Goal: Find specific page/section: Find specific page/section

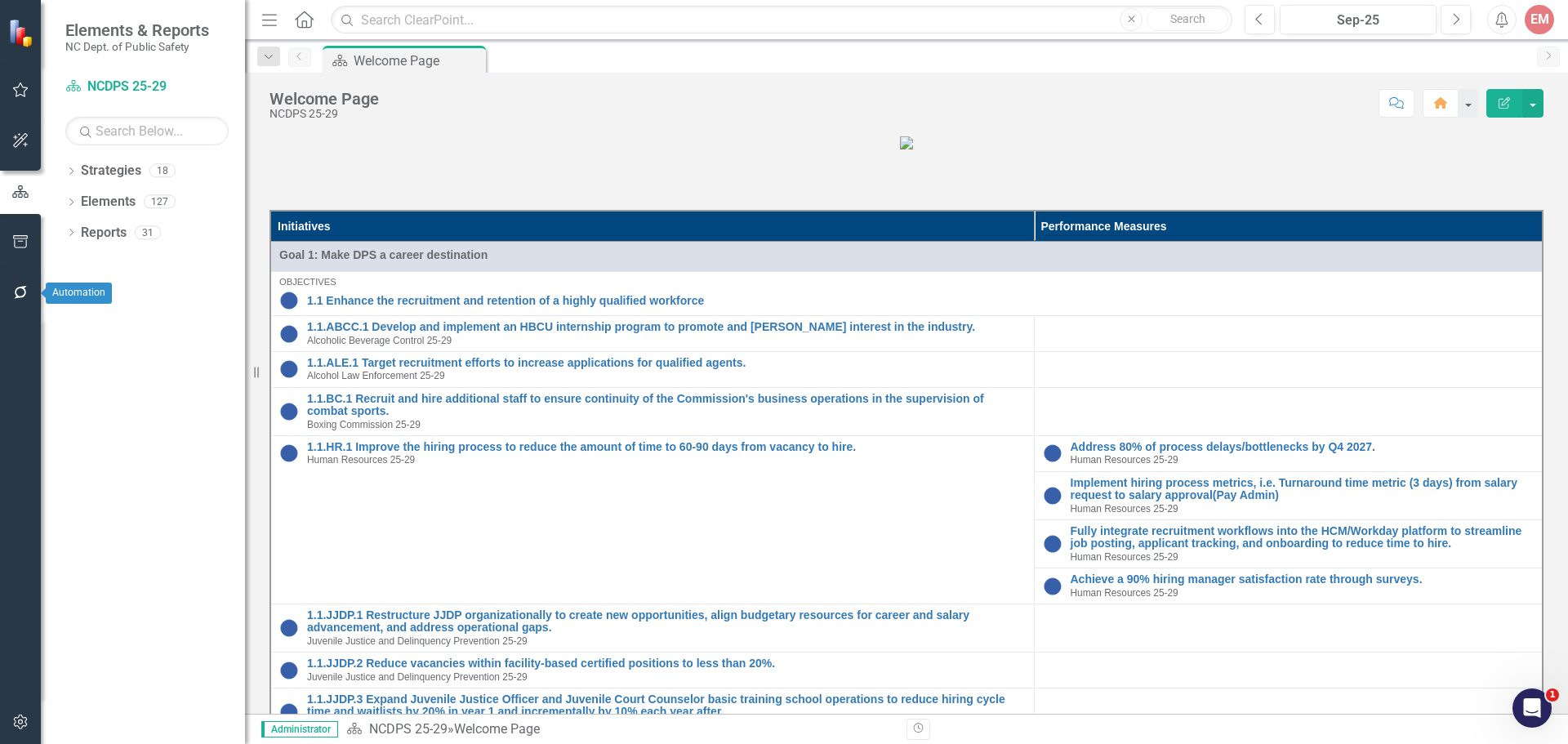
click at [22, 291] on icon "button" at bounding box center [21, 292] width 17 height 13
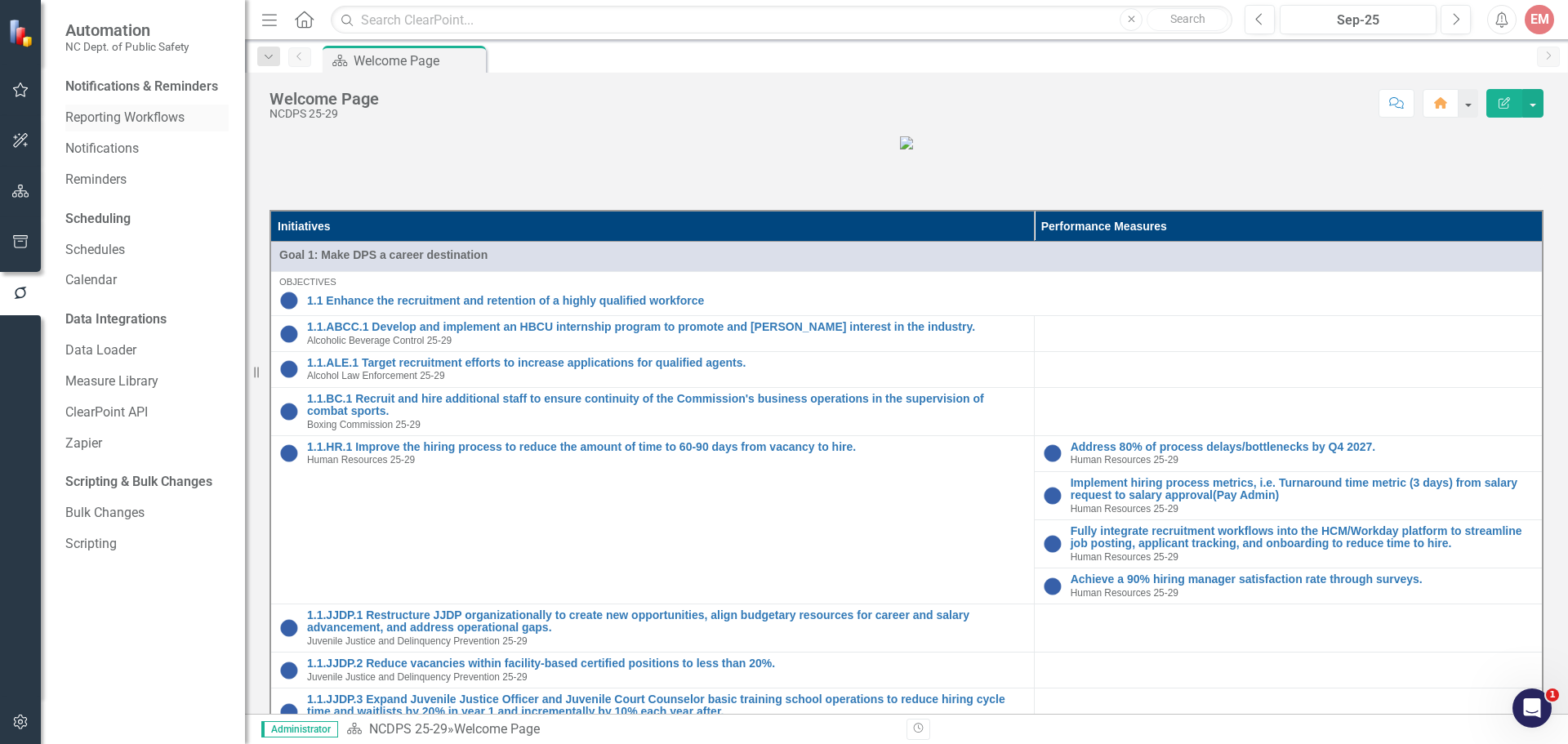
click at [122, 126] on link "Reporting Workflows" at bounding box center [147, 118] width 163 height 19
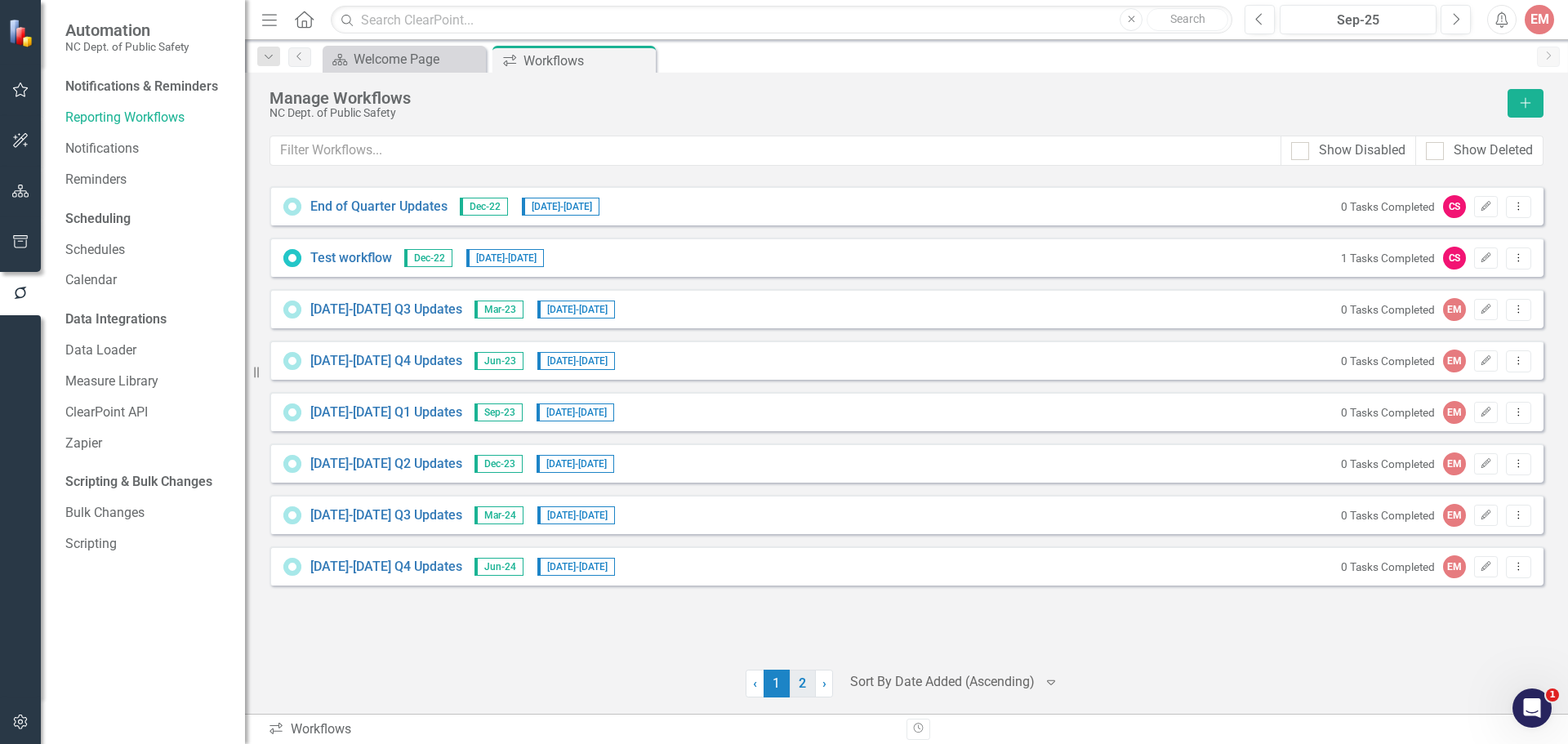
click at [798, 693] on link "2" at bounding box center [803, 683] width 26 height 28
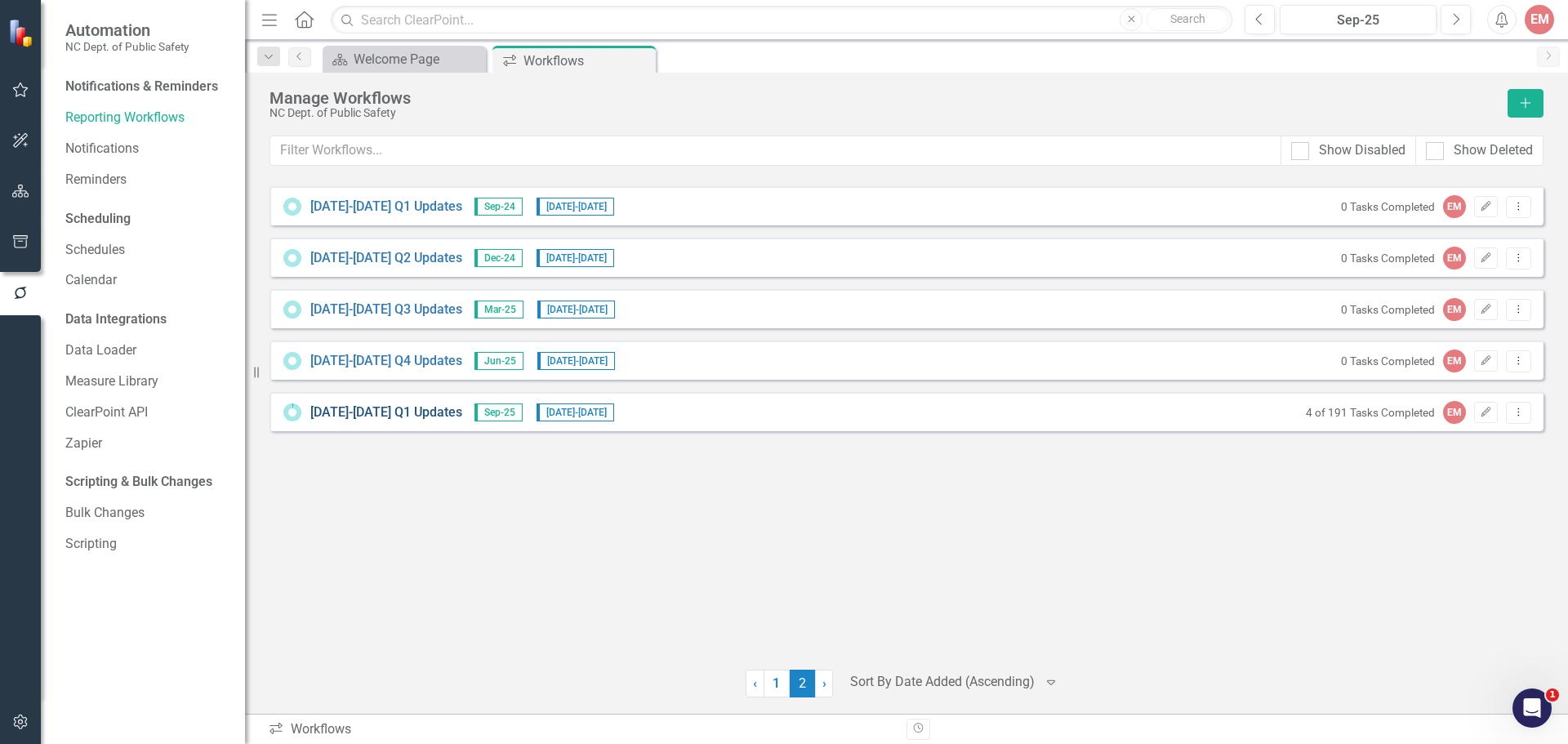
click at [332, 407] on link "[DATE]-[DATE] Q1 Updates" at bounding box center [387, 413] width 152 height 19
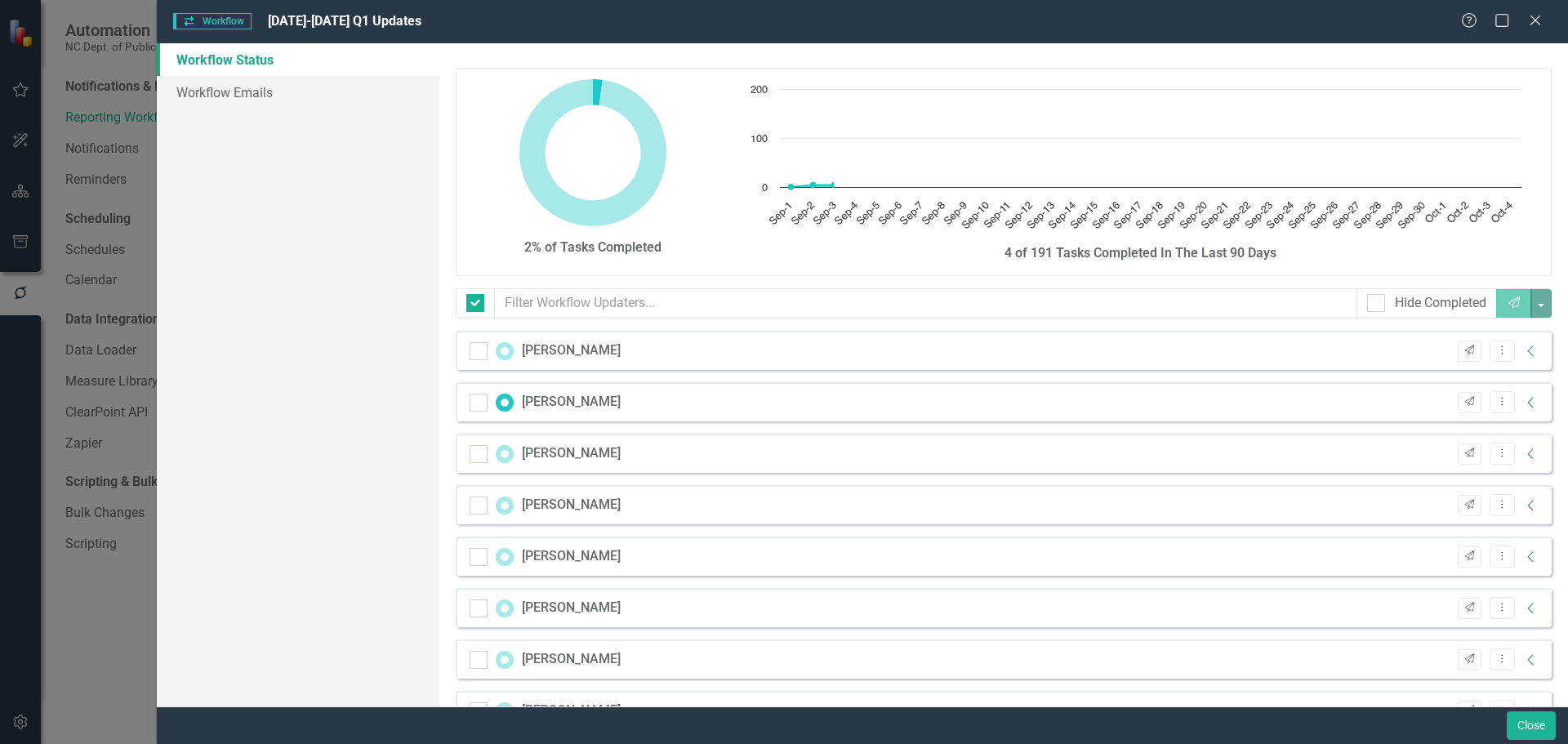
checkbox input "false"
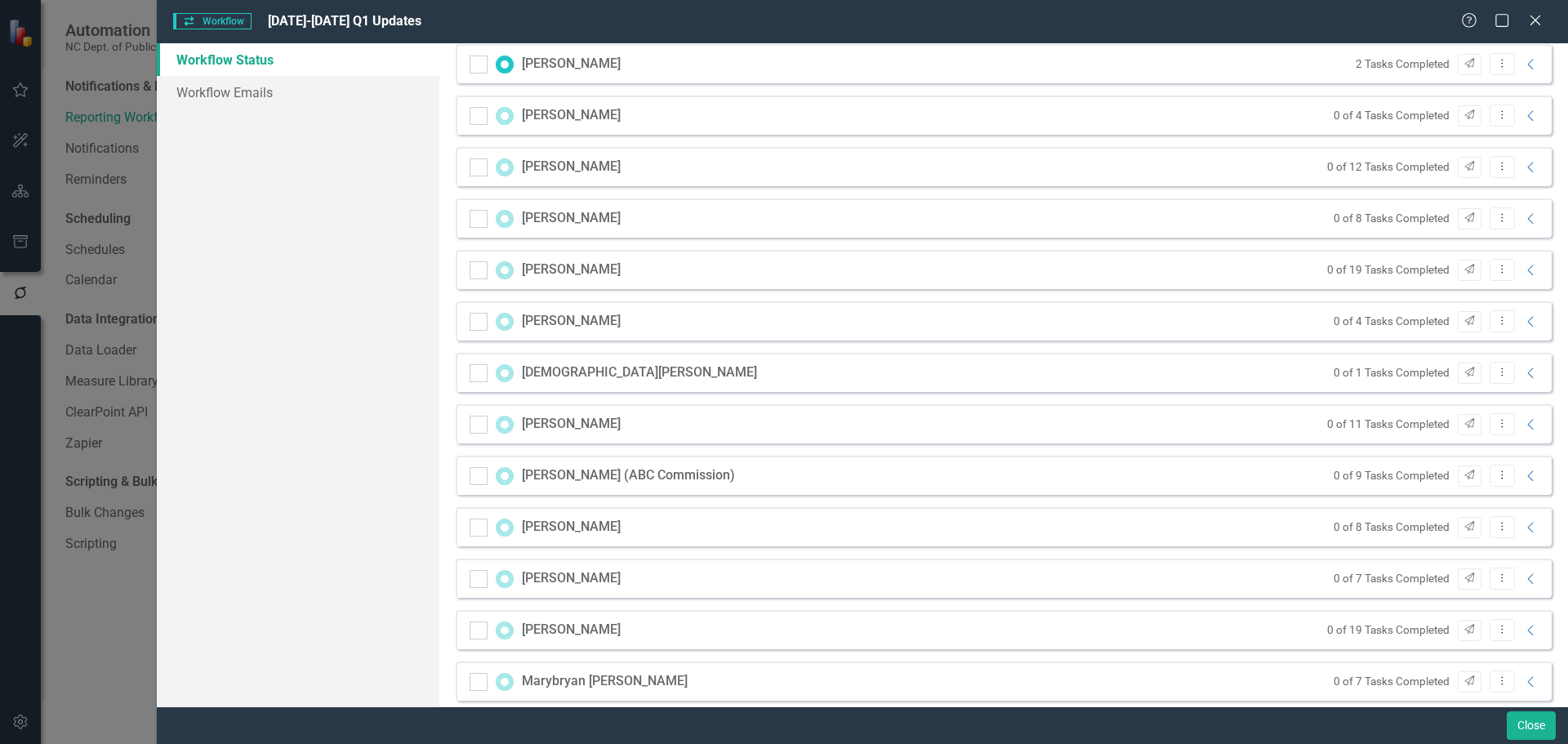
scroll to position [1282, 0]
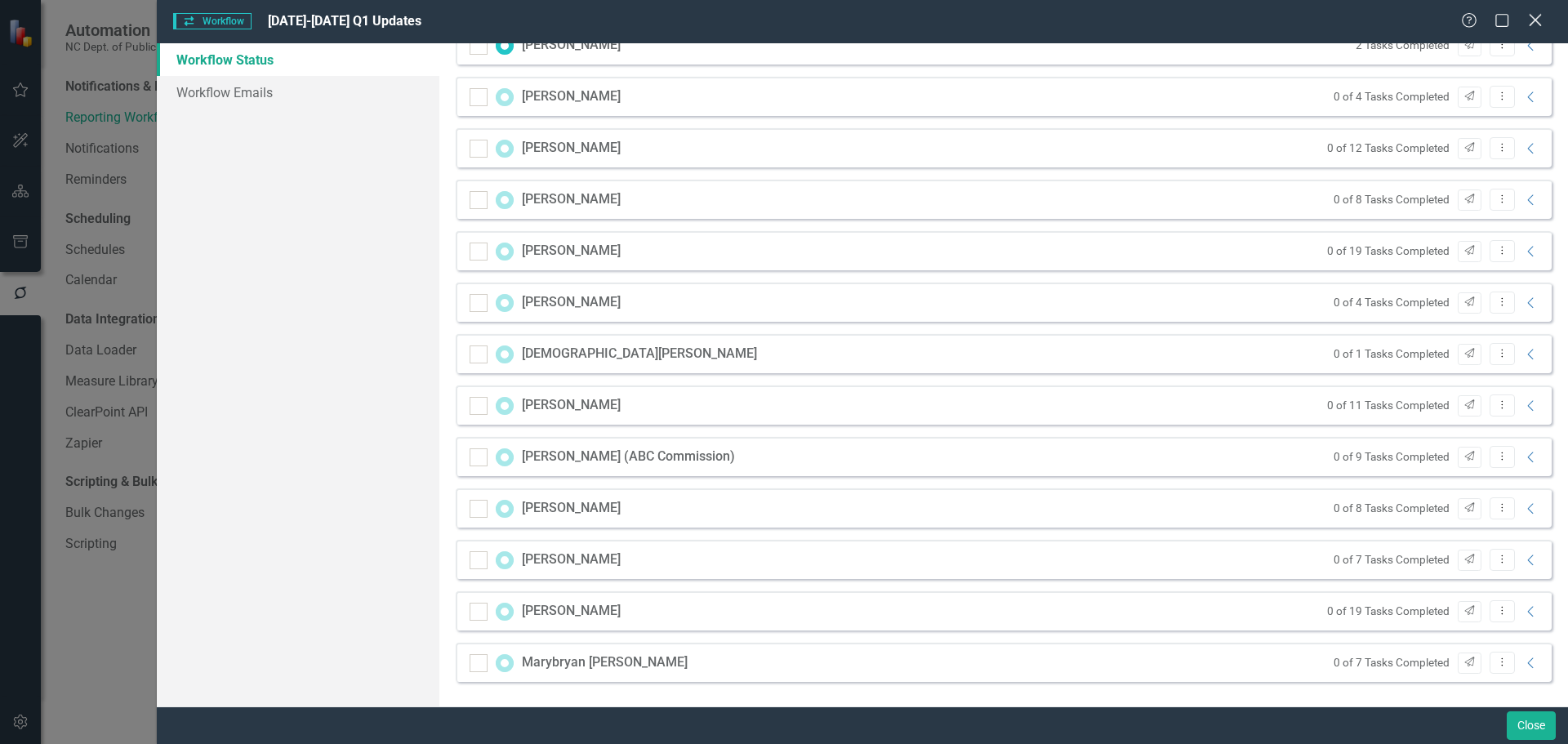
click at [1537, 16] on icon "Close" at bounding box center [1534, 20] width 20 height 16
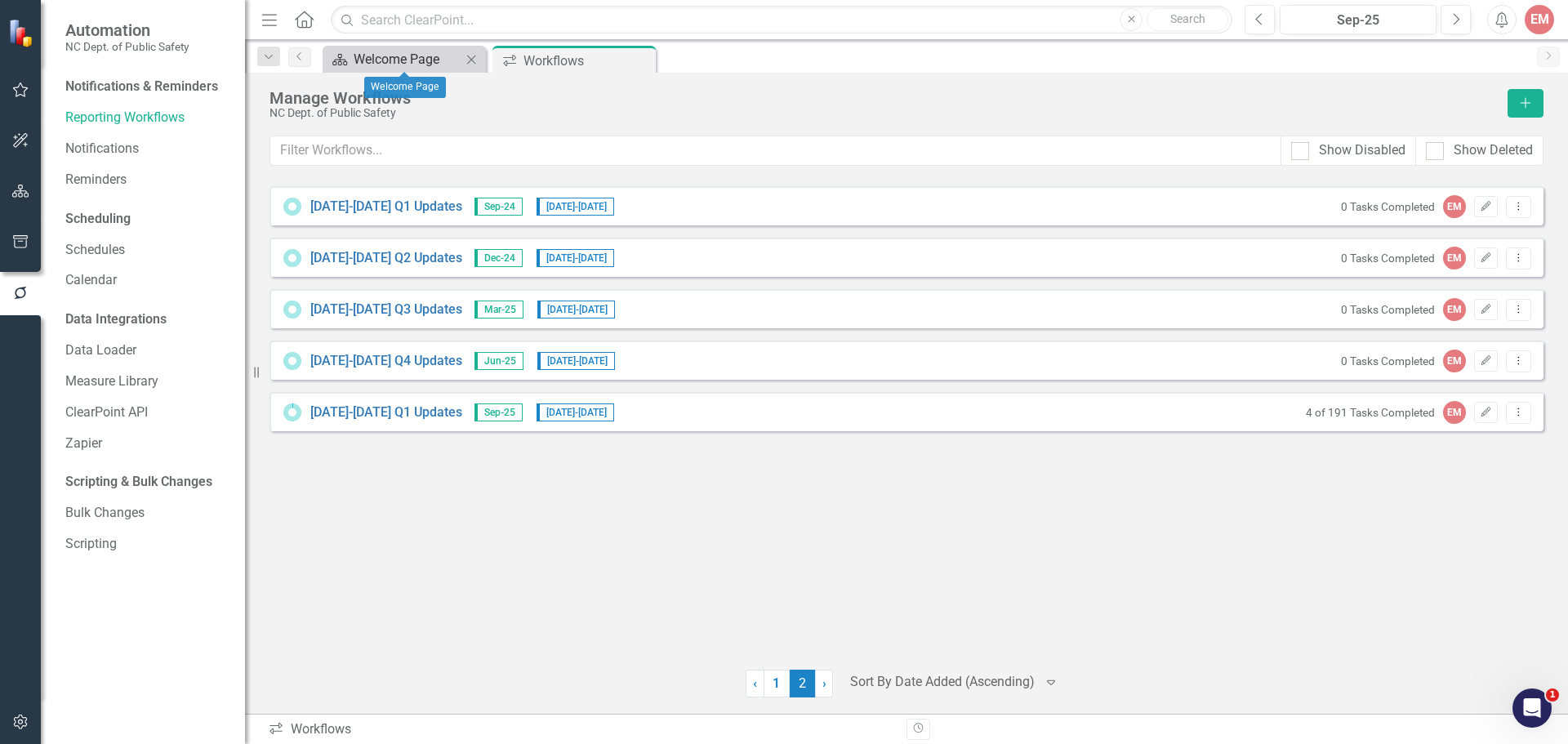
click at [427, 63] on div "Welcome Page" at bounding box center [407, 58] width 108 height 20
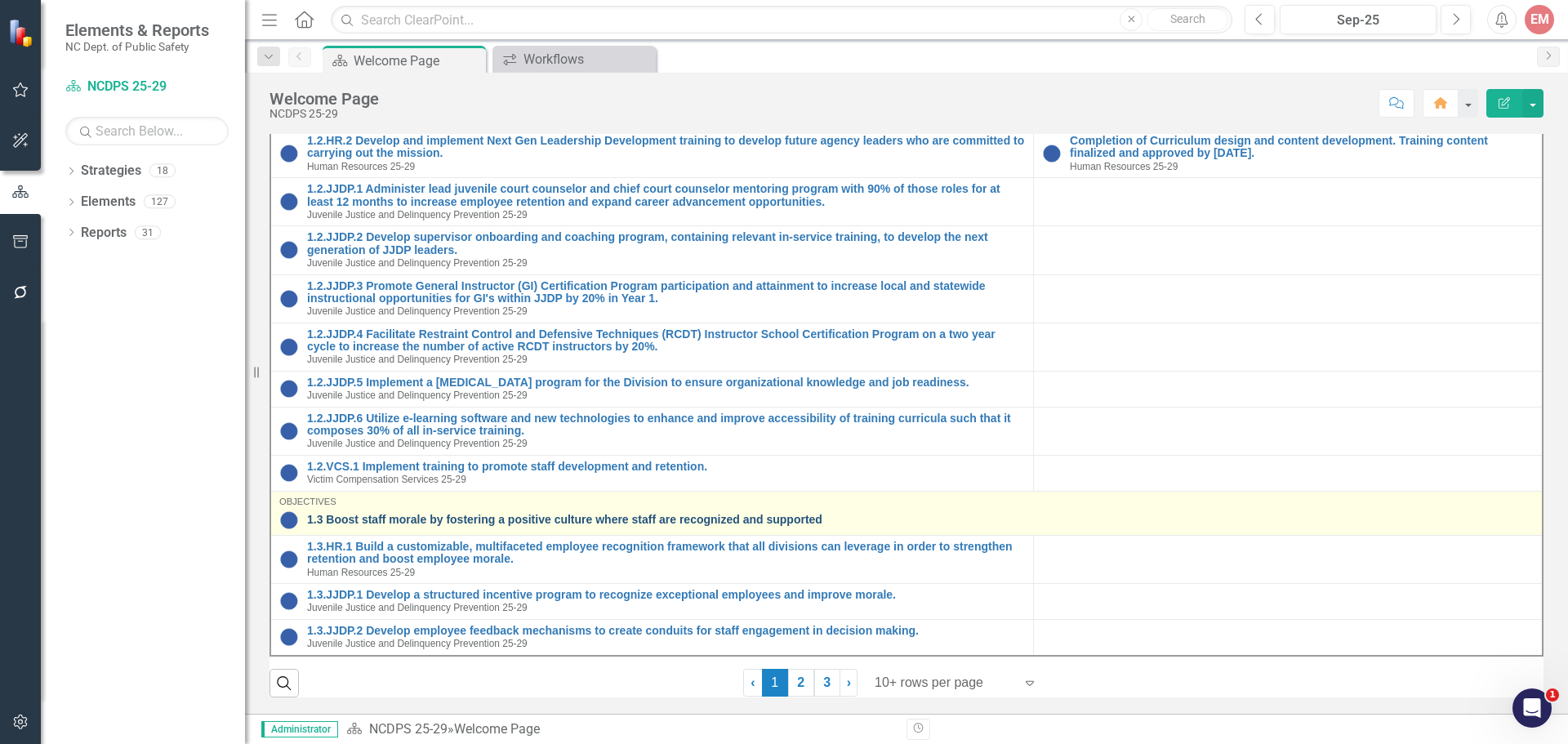
scroll to position [772, 0]
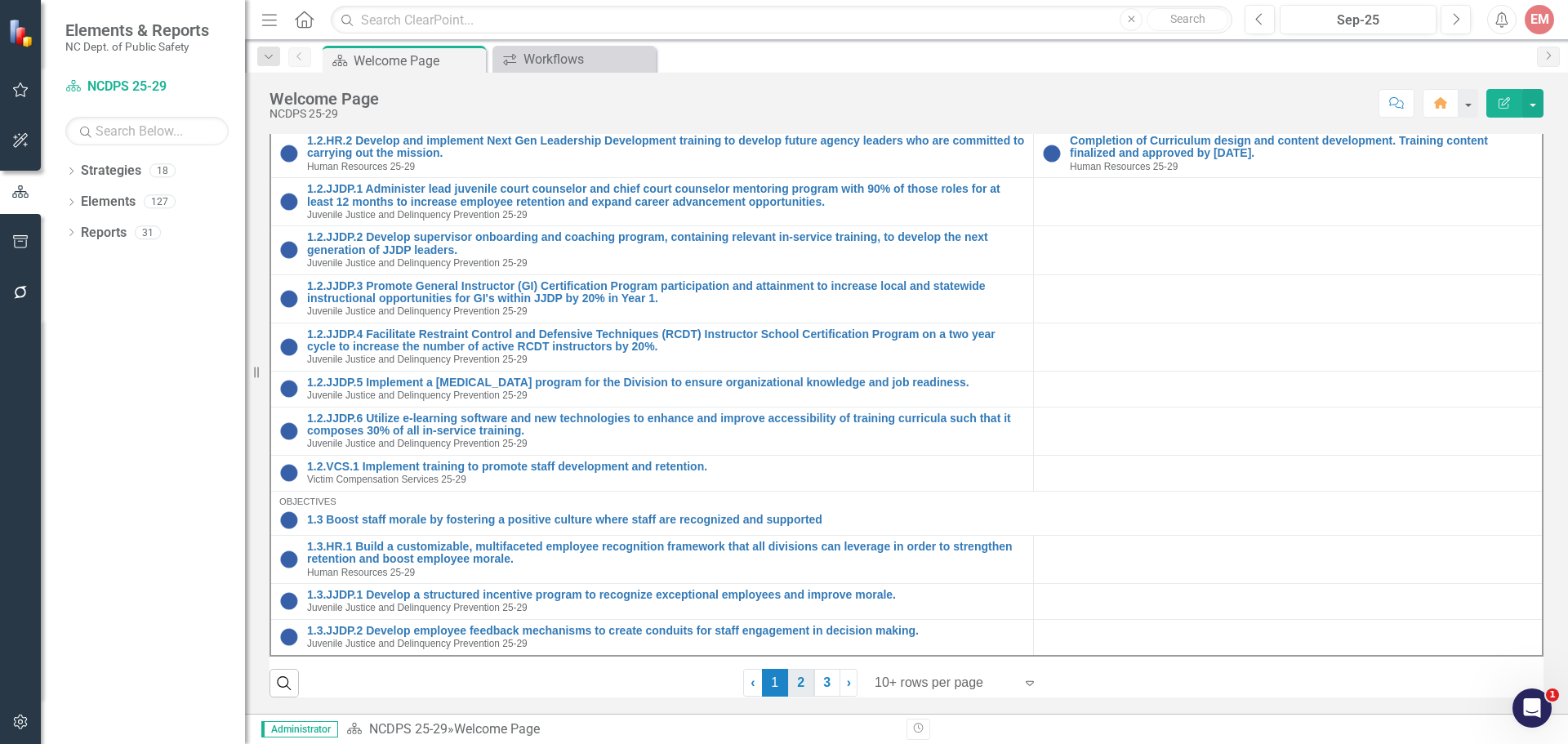
click at [802, 681] on link "2" at bounding box center [801, 682] width 26 height 28
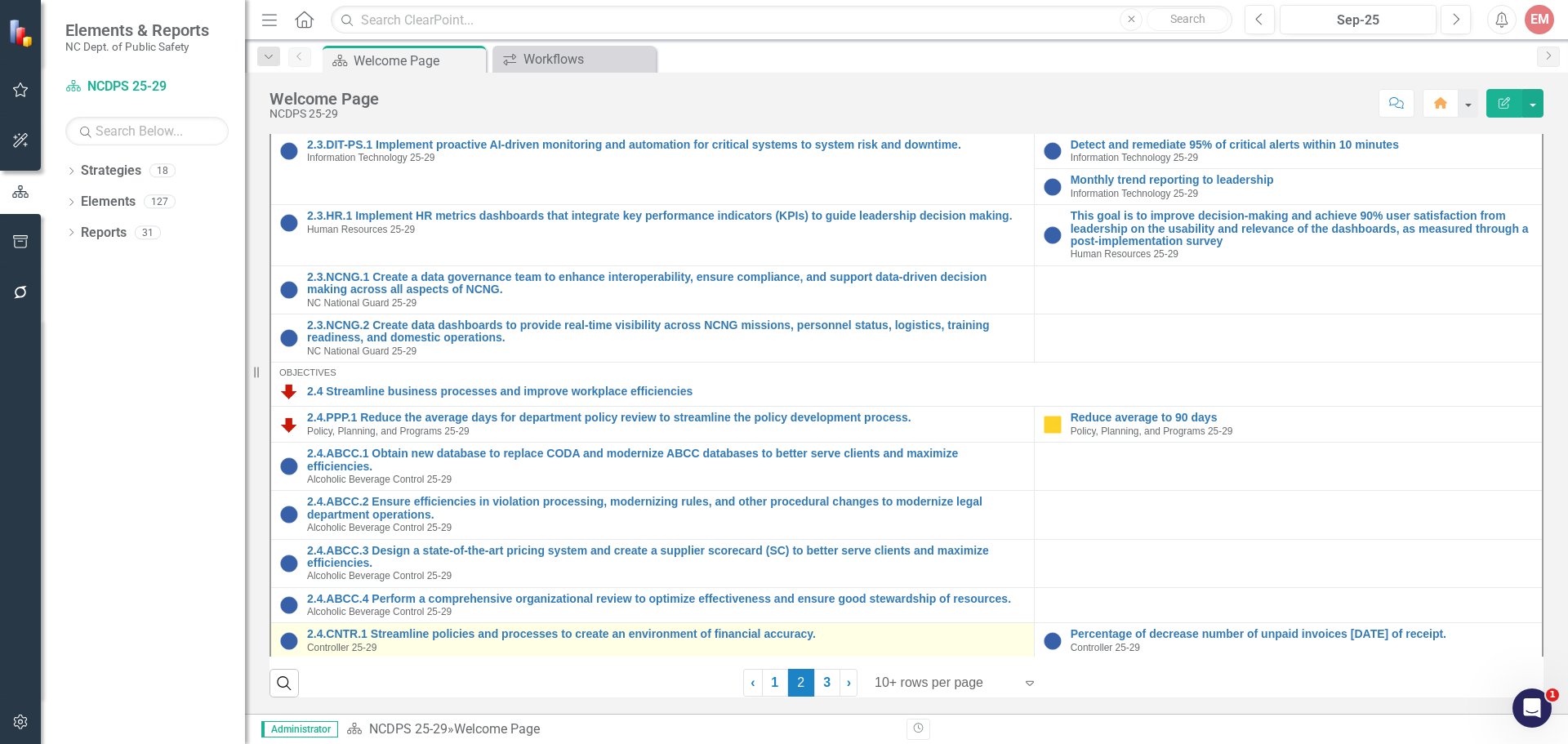
scroll to position [898, 0]
